Goal: Task Accomplishment & Management: Manage account settings

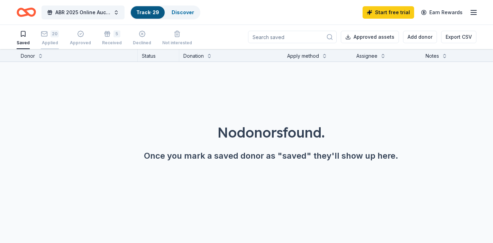
click at [48, 33] on div "20" at bounding box center [50, 33] width 18 height 7
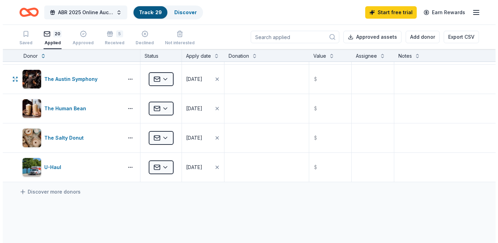
scroll to position [468, 0]
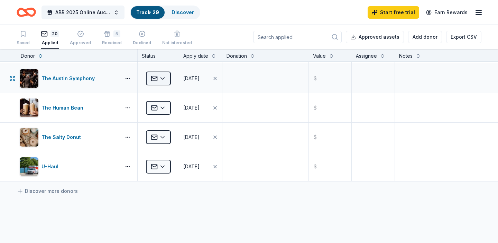
click at [161, 78] on html "ABR 2025 Online Auction Track · 29 Discover Start free trial Earn Rewards Saved…" at bounding box center [249, 121] width 498 height 243
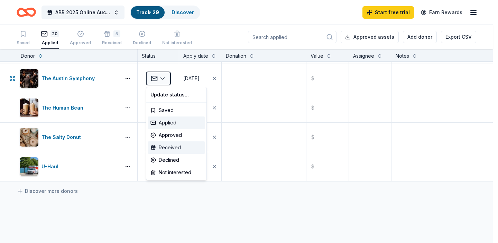
click at [167, 146] on div "Received" at bounding box center [176, 147] width 57 height 12
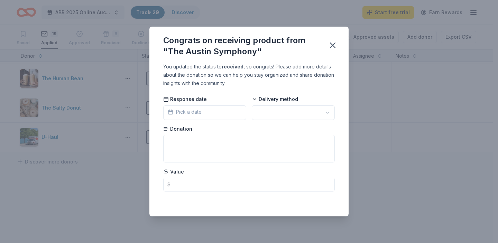
click at [198, 114] on span "Pick a date" at bounding box center [185, 112] width 34 height 8
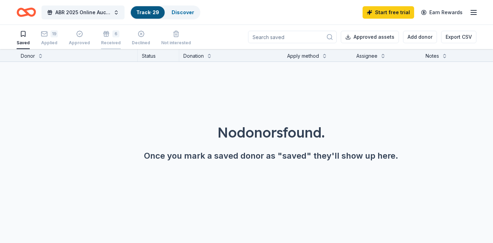
click at [106, 35] on icon "button" at bounding box center [106, 33] width 7 height 7
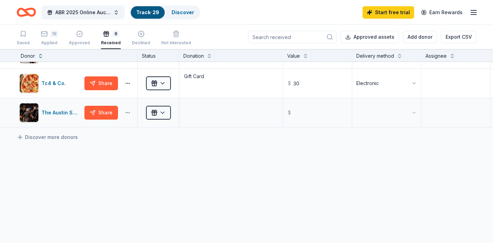
scroll to position [112, 0]
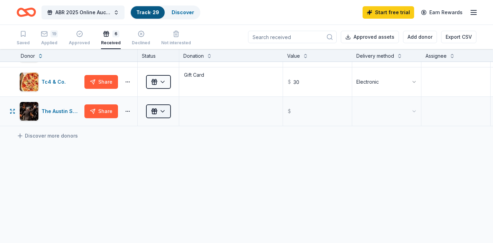
click at [162, 111] on html "ABR 2025 Online Auction Track · 29 Discover Start free trial Earn Rewards Saved…" at bounding box center [246, 121] width 493 height 243
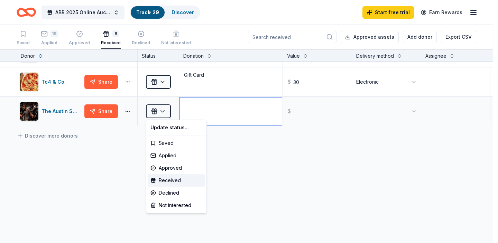
click at [203, 106] on html "ABR 2025 Online Auction Track · 29 Discover Start free trial Earn Rewards Saved…" at bounding box center [249, 121] width 498 height 243
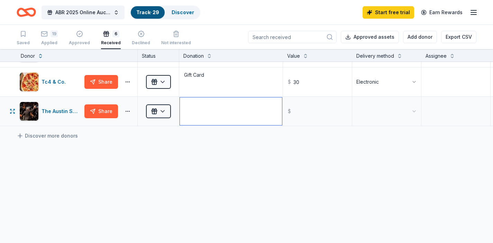
click at [199, 108] on textarea at bounding box center [231, 112] width 102 height 28
type textarea "2 Tickets"
type input "208.00"
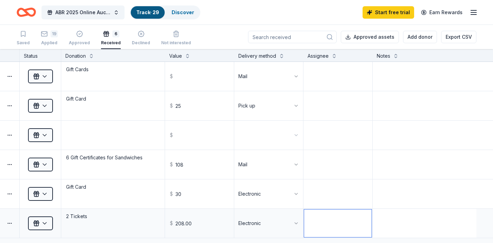
scroll to position [0, 0]
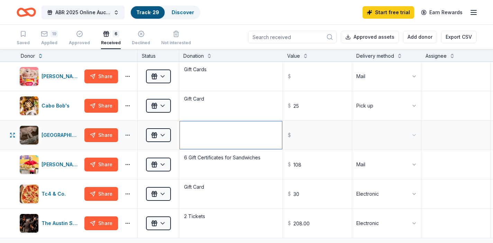
click at [233, 138] on textarea at bounding box center [231, 135] width 102 height 28
type textarea "6 tickets"
type input "120.00"
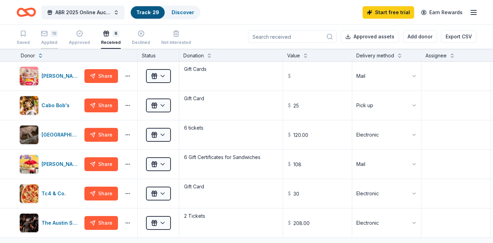
click at [47, 33] on icon "button" at bounding box center [44, 33] width 7 height 7
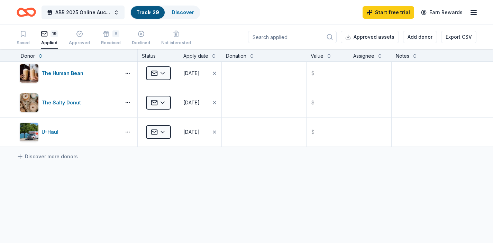
scroll to position [507, 0]
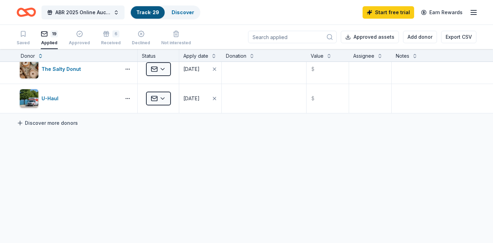
click at [55, 123] on link "Discover more donors" at bounding box center [47, 123] width 61 height 8
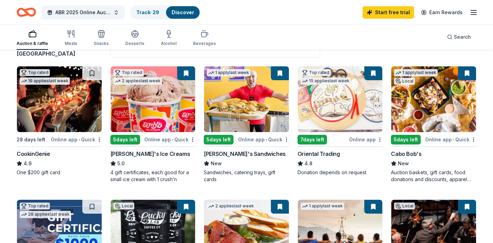
scroll to position [70, 0]
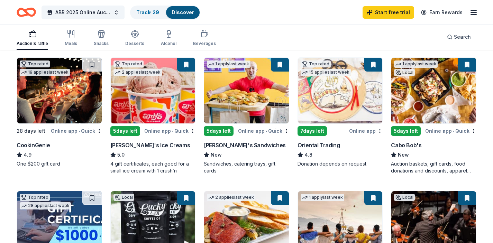
click at [70, 130] on div "Online app • Quick" at bounding box center [76, 131] width 51 height 9
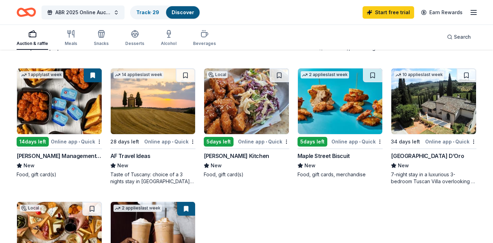
scroll to position [330, 0]
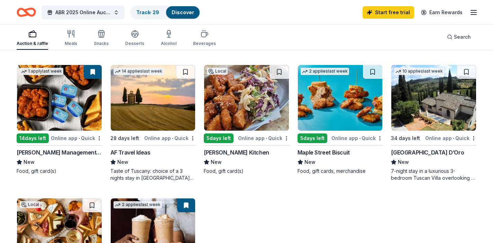
click at [340, 96] on img at bounding box center [340, 98] width 85 height 66
click at [419, 99] on img at bounding box center [433, 98] width 85 height 66
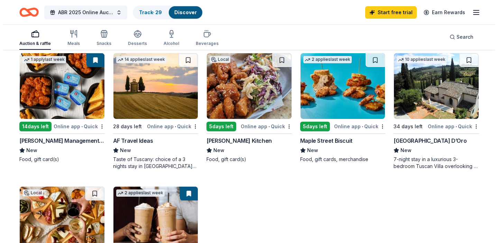
scroll to position [0, 0]
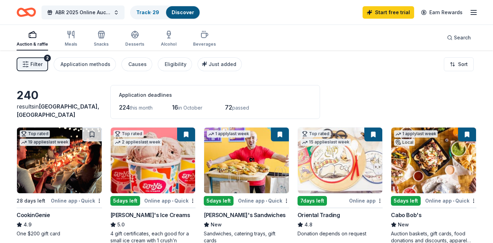
click at [37, 66] on span "Filter" at bounding box center [36, 64] width 12 height 8
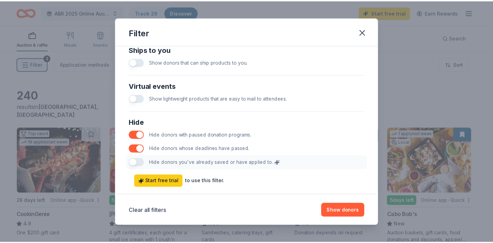
scroll to position [352, 0]
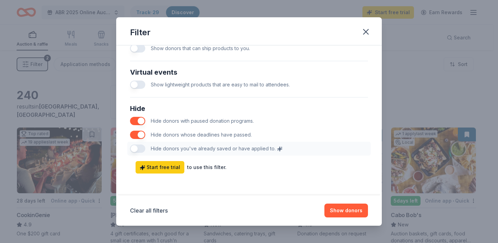
click at [137, 149] on div "Hide Hide donors with paused donation programs. Hide donors whose deadlines hav…" at bounding box center [248, 129] width 243 height 58
click at [134, 149] on div "Hide Hide donors with paused donation programs. Hide donors whose deadlines hav…" at bounding box center [248, 129] width 243 height 58
click at [342, 210] on button "Show donors" at bounding box center [346, 211] width 44 height 14
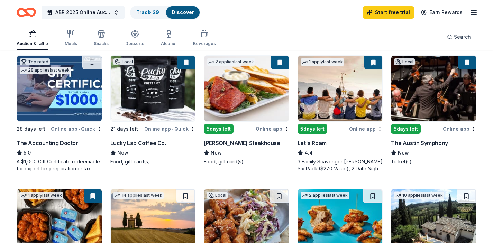
scroll to position [178, 0]
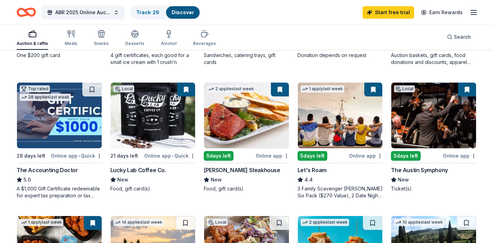
click at [75, 130] on img at bounding box center [59, 116] width 85 height 66
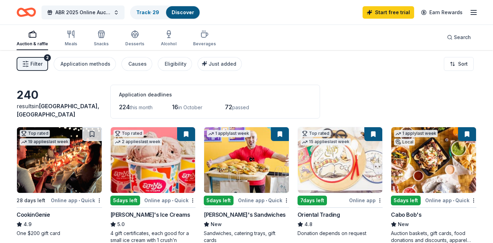
scroll to position [0, 0]
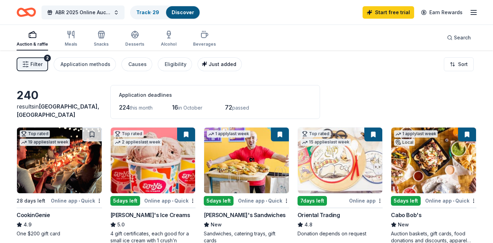
click at [209, 63] on span "Just added" at bounding box center [223, 64] width 28 height 6
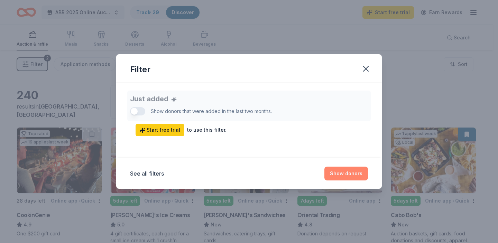
click at [339, 172] on button "Show donors" at bounding box center [346, 174] width 44 height 14
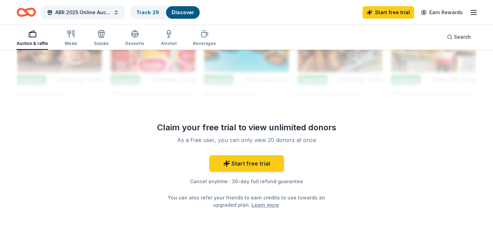
scroll to position [696, 0]
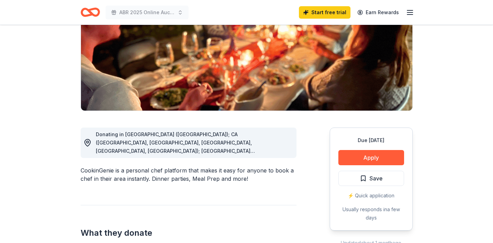
scroll to position [93, 0]
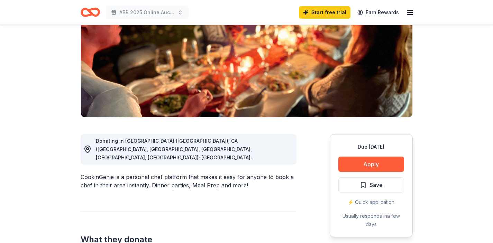
click at [212, 157] on span "Donating in AZ (Maricopa County); CA (Los Angeles County, Riverside County, San…" at bounding box center [187, 224] width 183 height 172
click at [221, 151] on span "Donating in AZ (Maricopa County); CA (Los Angeles County, Riverside County, San…" at bounding box center [187, 224] width 183 height 172
click at [89, 149] on icon at bounding box center [87, 149] width 8 height 8
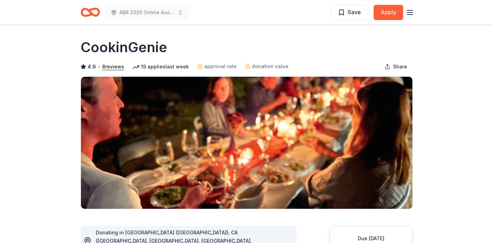
scroll to position [0, 0]
